Goal: Find specific page/section: Find specific page/section

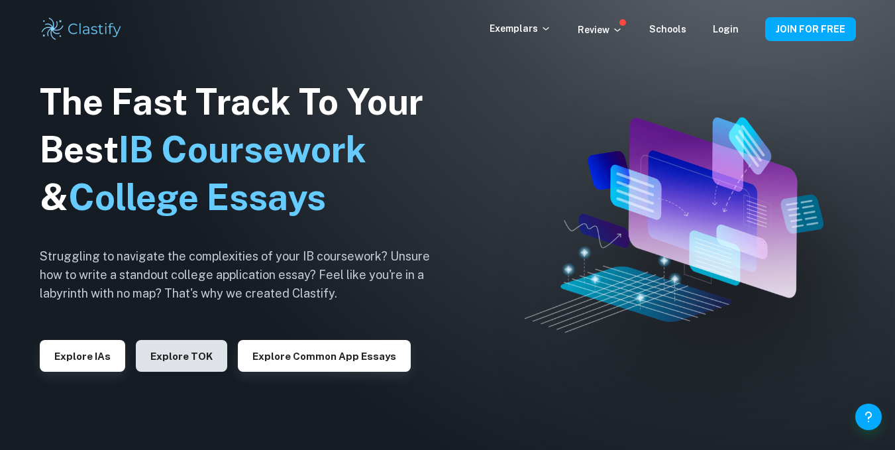
click at [180, 347] on button "Explore TOK" at bounding box center [181, 356] width 91 height 32
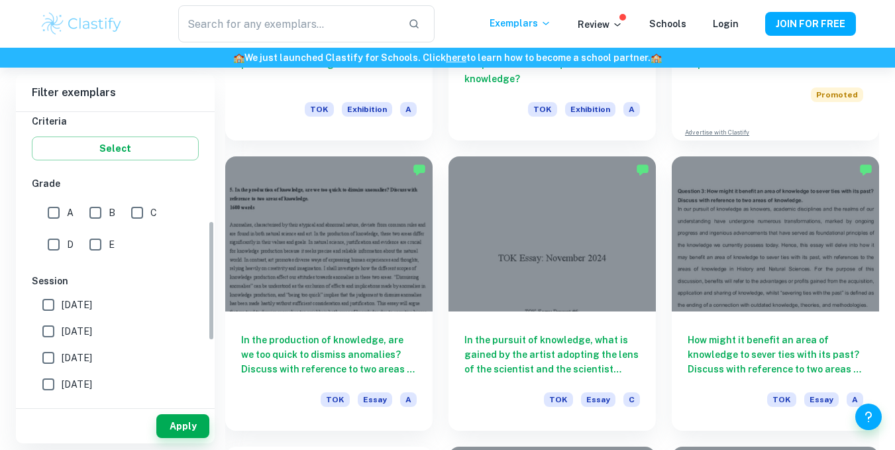
scroll to position [262, 0]
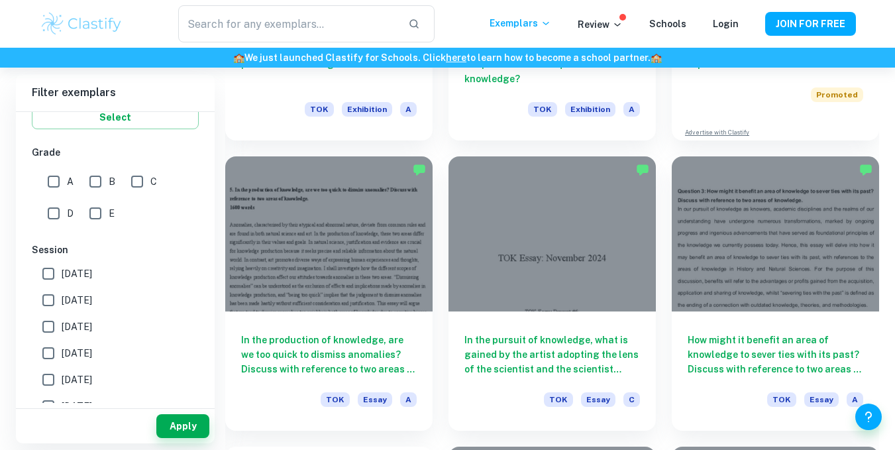
click at [91, 270] on span "[DATE]" at bounding box center [77, 273] width 30 height 15
click at [62, 270] on input "[DATE]" at bounding box center [48, 273] width 27 height 27
checkbox input "true"
click at [77, 303] on span "[DATE]" at bounding box center [77, 300] width 30 height 15
click at [62, 303] on input "[DATE]" at bounding box center [48, 300] width 27 height 27
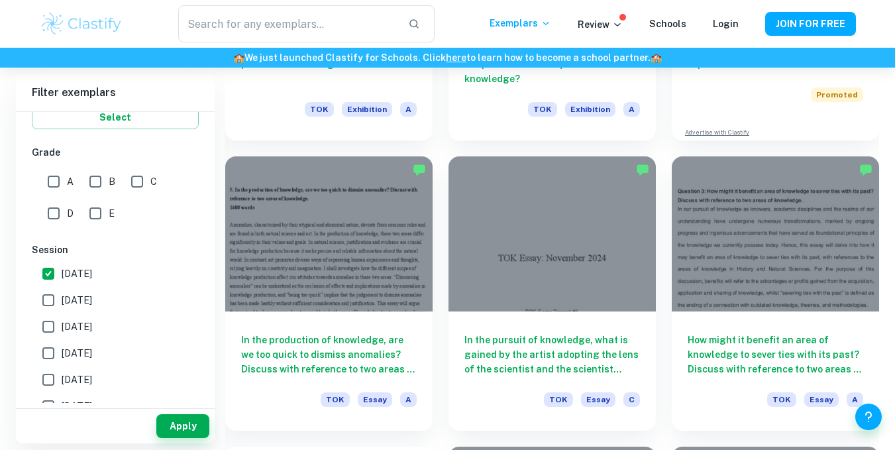
checkbox input "true"
click at [88, 282] on label "[DATE]" at bounding box center [111, 273] width 153 height 27
click at [62, 282] on input "[DATE]" at bounding box center [48, 273] width 27 height 27
checkbox input "false"
click at [180, 424] on button "Apply" at bounding box center [182, 426] width 53 height 24
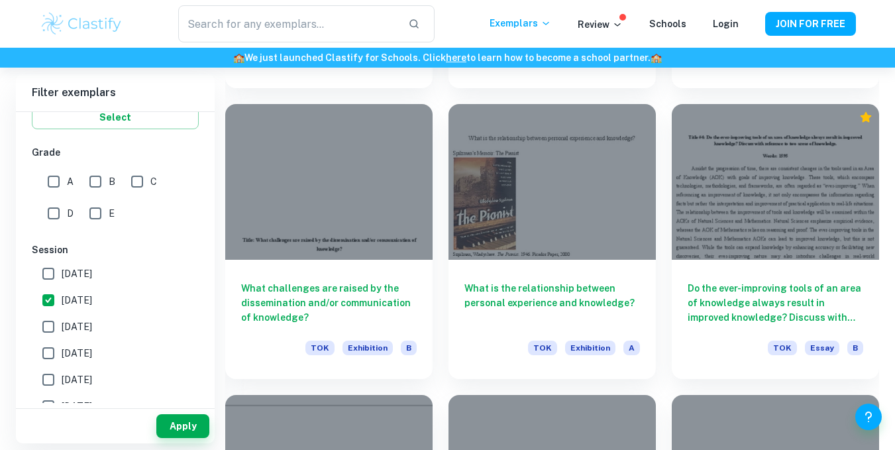
scroll to position [1441, 0]
